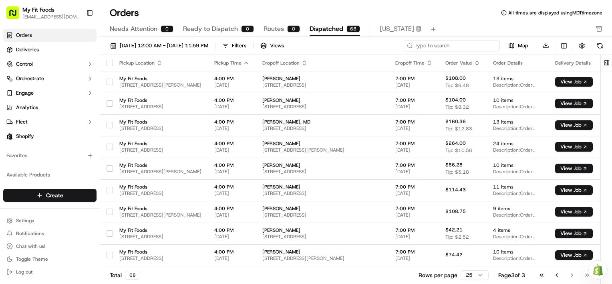
click at [471, 44] on input at bounding box center [452, 45] width 96 height 11
paste input "#943184"
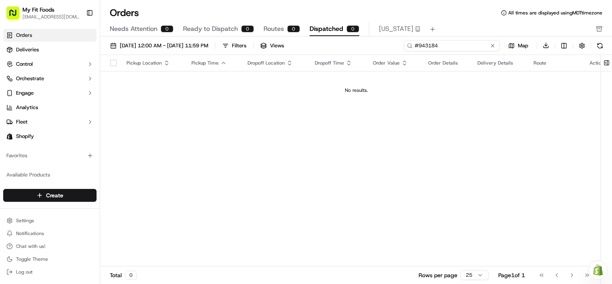
click at [421, 45] on input "#943184" at bounding box center [452, 45] width 96 height 11
type input "943184"
click at [59, 38] on link "Orders" at bounding box center [49, 35] width 93 height 13
click at [30, 36] on span "Orders" at bounding box center [24, 35] width 16 height 7
click at [31, 36] on span "Orders" at bounding box center [24, 35] width 16 height 7
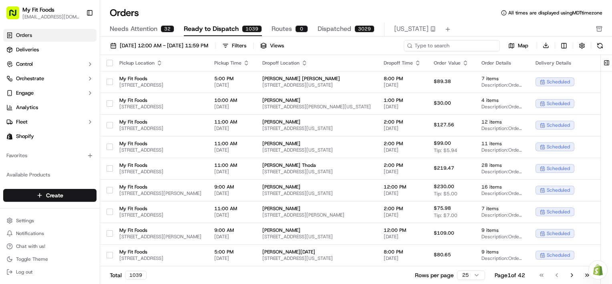
click at [444, 43] on input at bounding box center [452, 45] width 96 height 11
paste input "#943184"
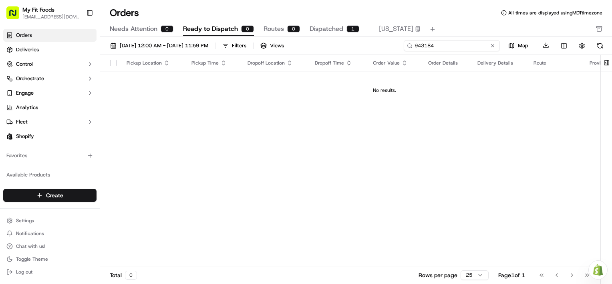
click at [471, 44] on input "943184" at bounding box center [452, 45] width 96 height 11
type input "943184"
click at [493, 46] on button at bounding box center [493, 46] width 8 height 8
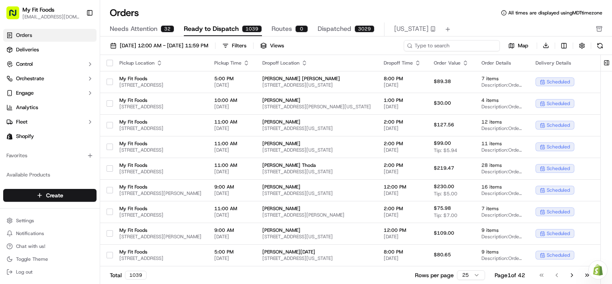
click at [471, 48] on input at bounding box center [452, 45] width 96 height 11
paste input "Derek Berg"
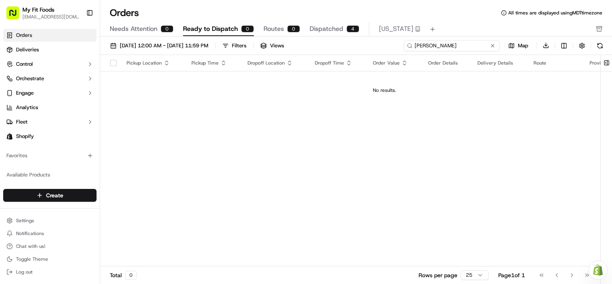
type input "Derek Bergh"
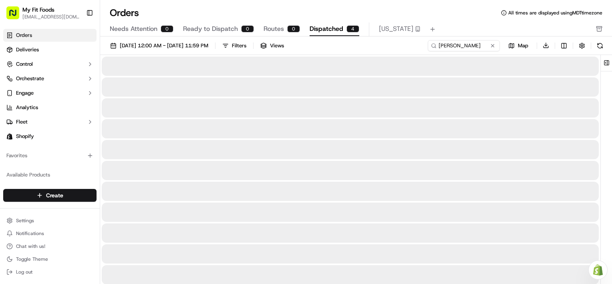
click at [319, 26] on span "Dispatched" at bounding box center [327, 29] width 34 height 10
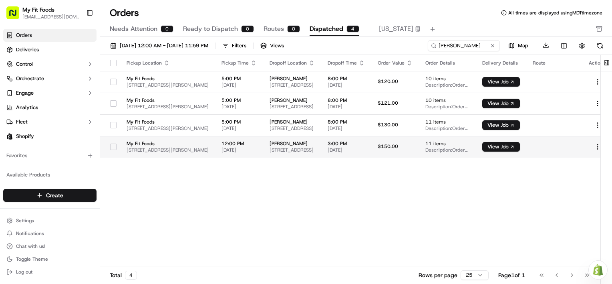
click at [160, 147] on span "[STREET_ADDRESS][PERSON_NAME]" at bounding box center [168, 150] width 82 height 6
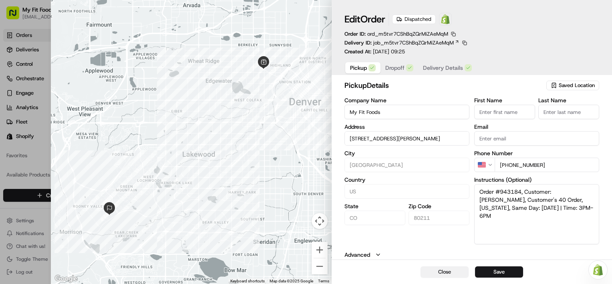
click at [440, 271] on button "Close" at bounding box center [445, 271] width 48 height 11
type input "+1"
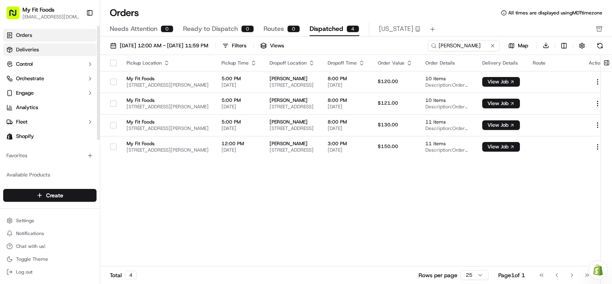
click at [63, 51] on link "Deliveries" at bounding box center [49, 49] width 93 height 13
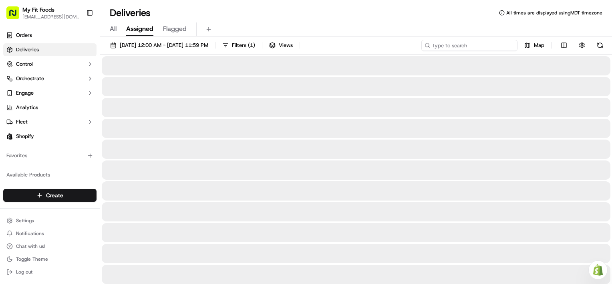
click at [466, 43] on input at bounding box center [470, 45] width 96 height 11
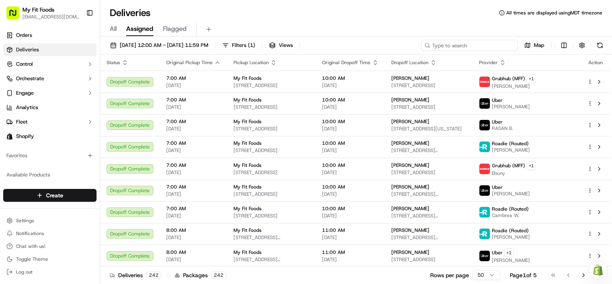
paste input "Derek Berg"
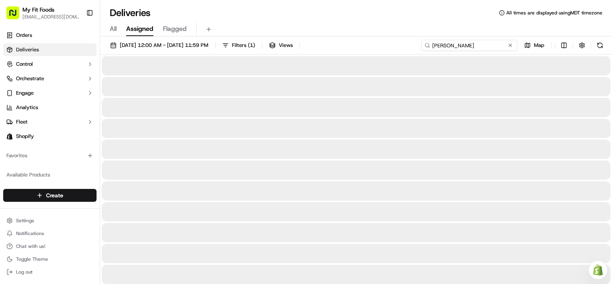
type input "Derek Bergh"
